Goal: Transaction & Acquisition: Purchase product/service

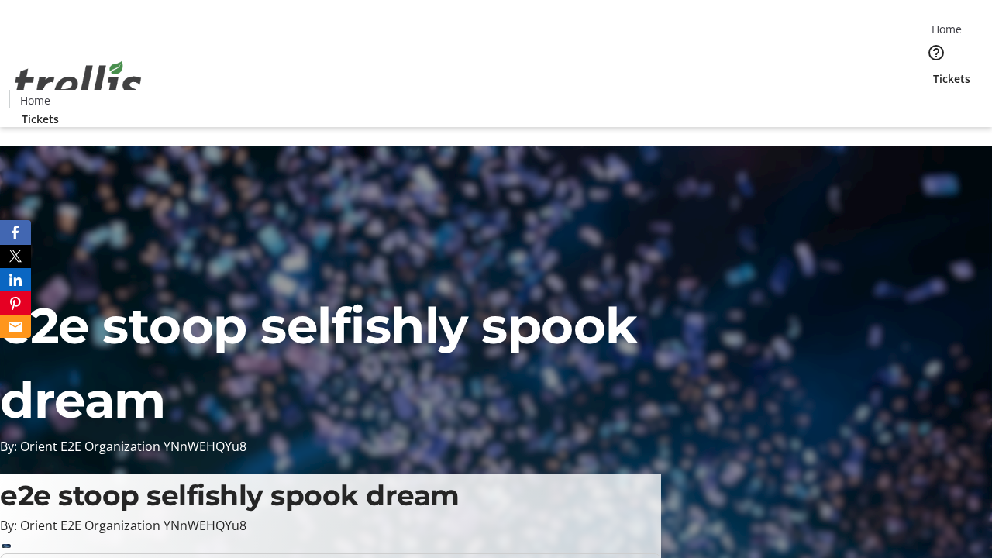
click at [933, 70] on span "Tickets" at bounding box center [951, 78] width 37 height 16
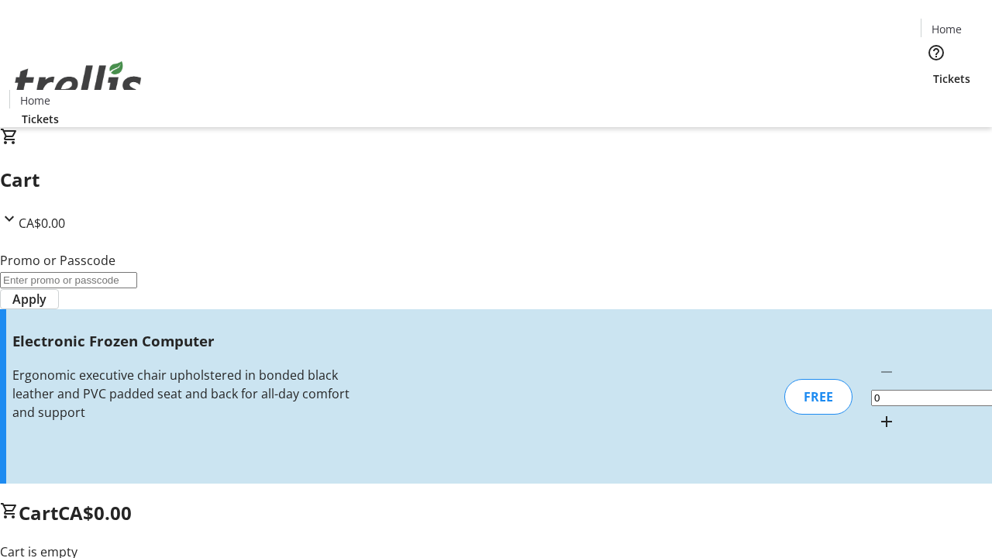
click at [877, 412] on mat-icon "Increment by one" at bounding box center [886, 421] width 19 height 19
type input "1"
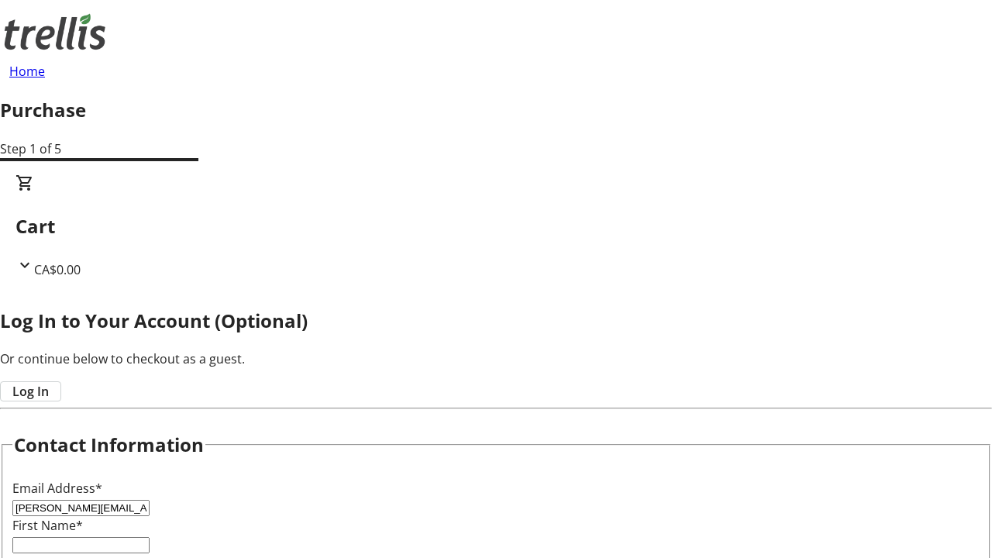
type input "[PERSON_NAME][EMAIL_ADDRESS][DOMAIN_NAME]"
type input "[PERSON_NAME]"
type input "Breitenberg"
